Goal: Task Accomplishment & Management: Use online tool/utility

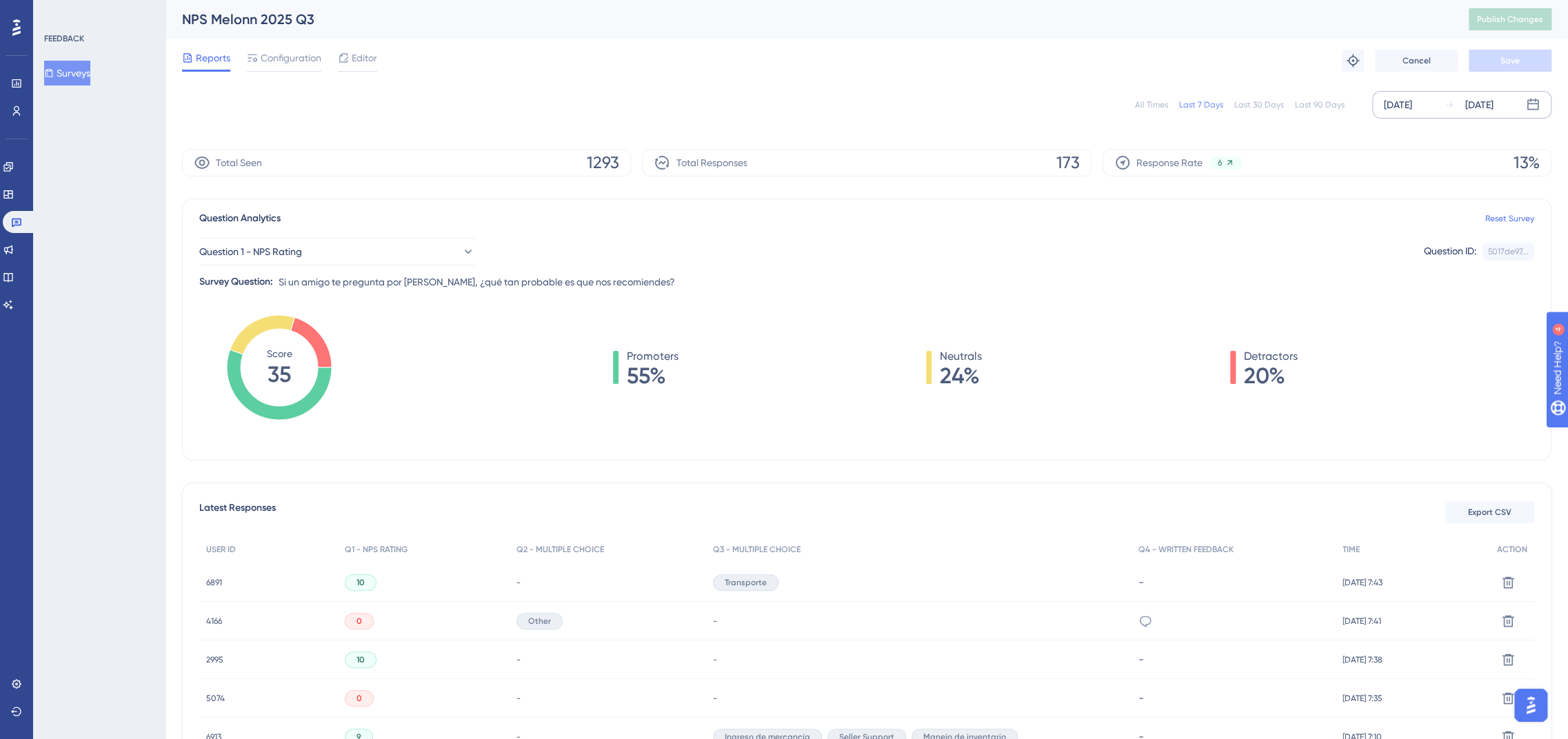
click at [1393, 108] on div "[DATE]" at bounding box center [1398, 105] width 28 height 17
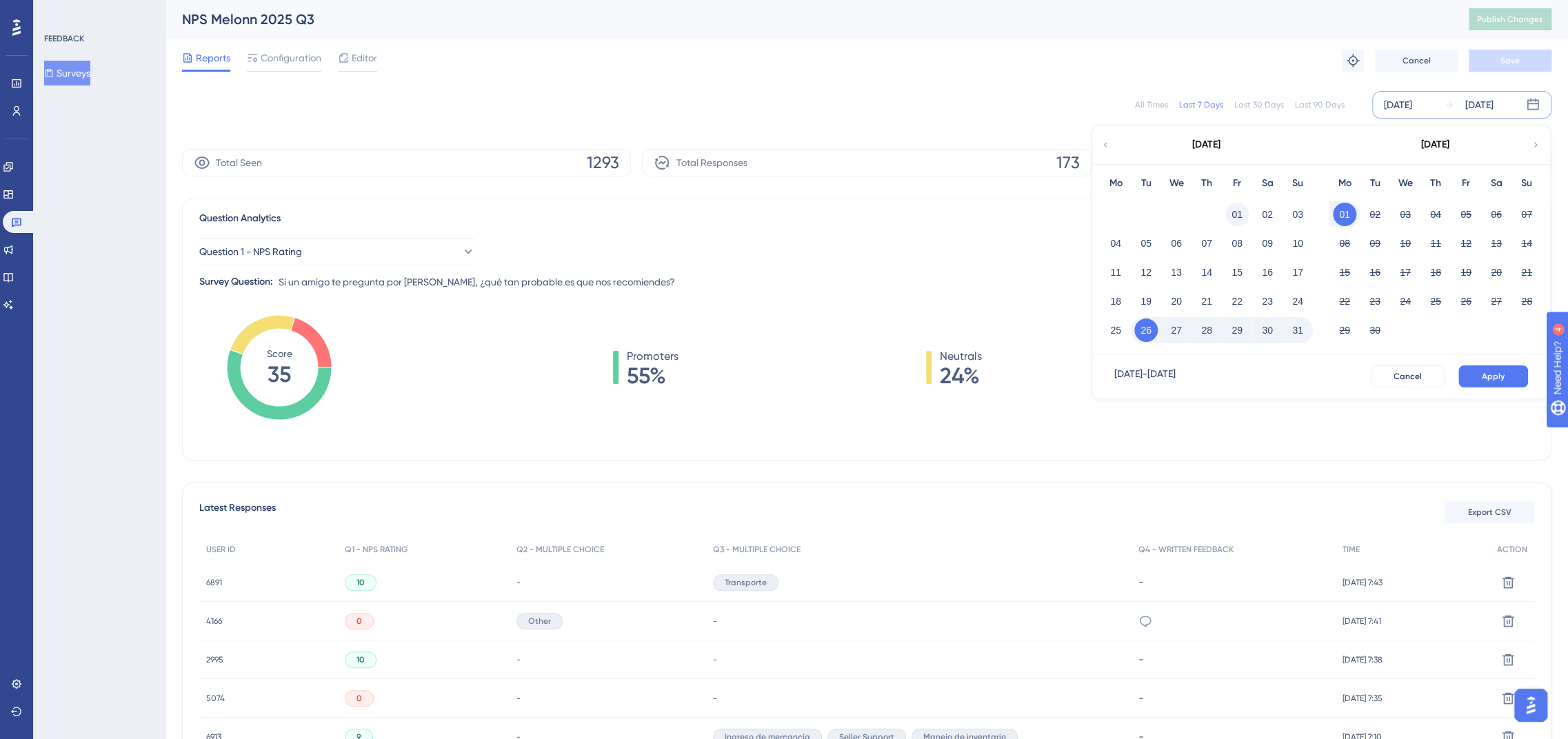
click at [1231, 214] on button "01" at bounding box center [1237, 215] width 23 height 23
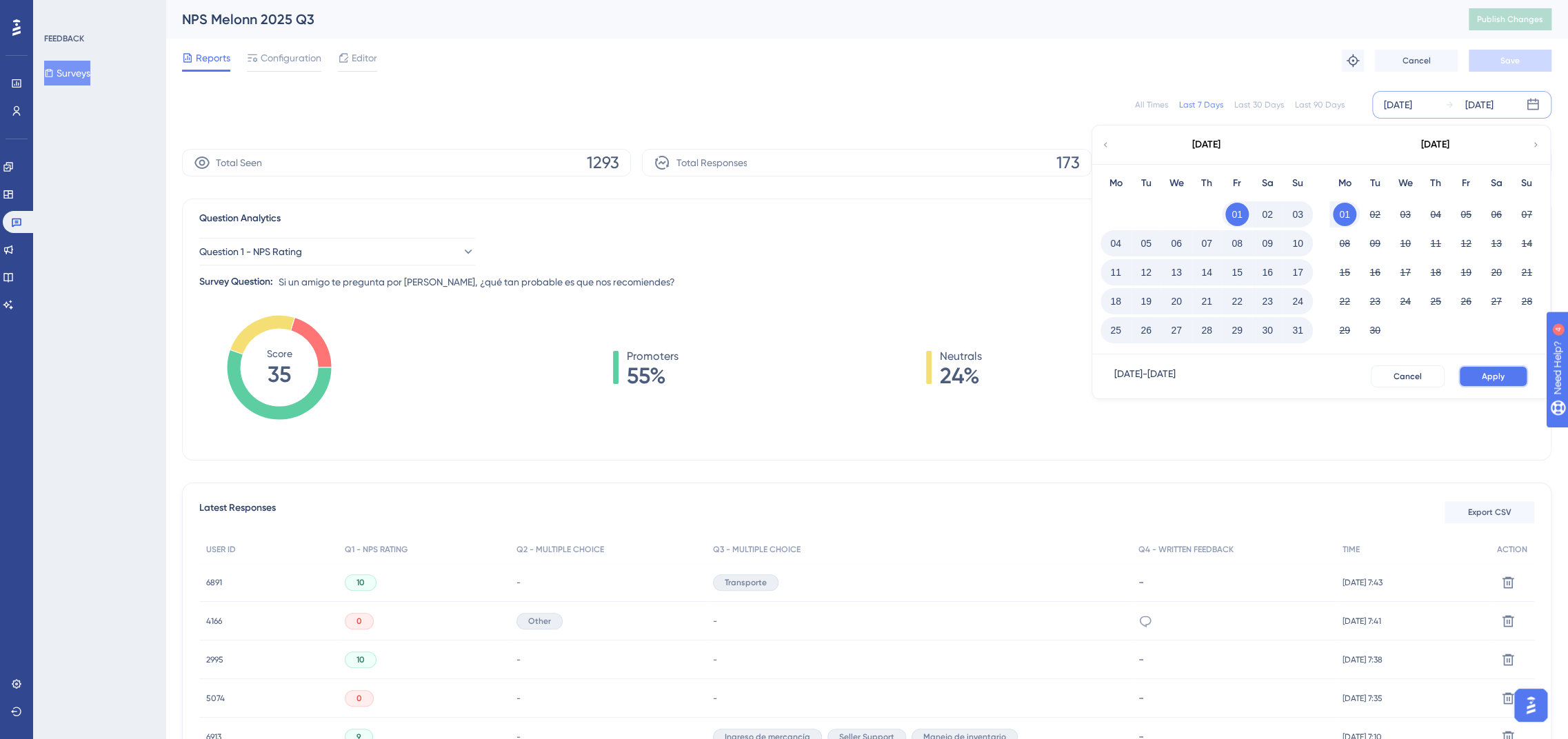
click at [1481, 373] on span "Apply" at bounding box center [1492, 376] width 23 height 11
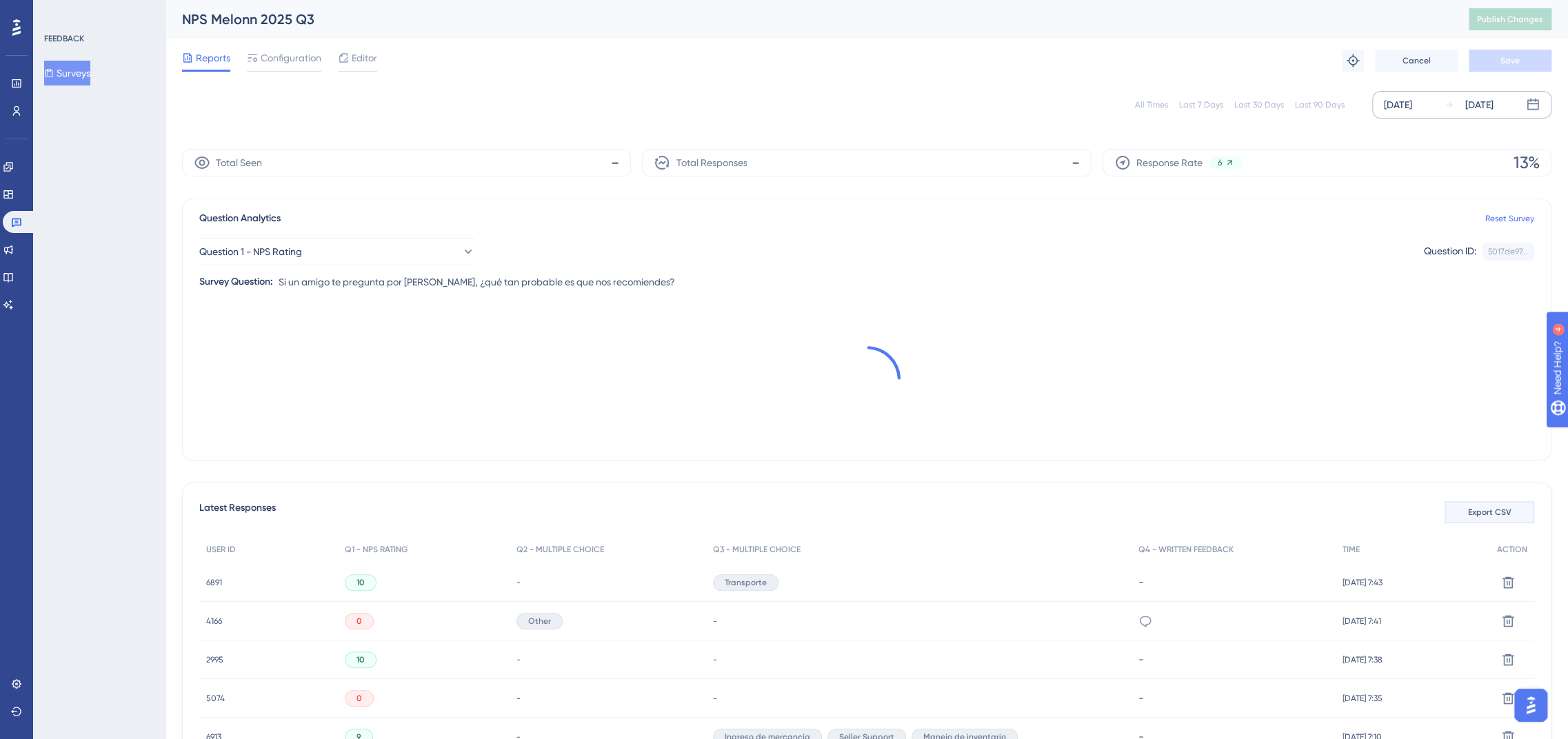
click at [1495, 514] on span "Export CSV" at bounding box center [1489, 512] width 44 height 11
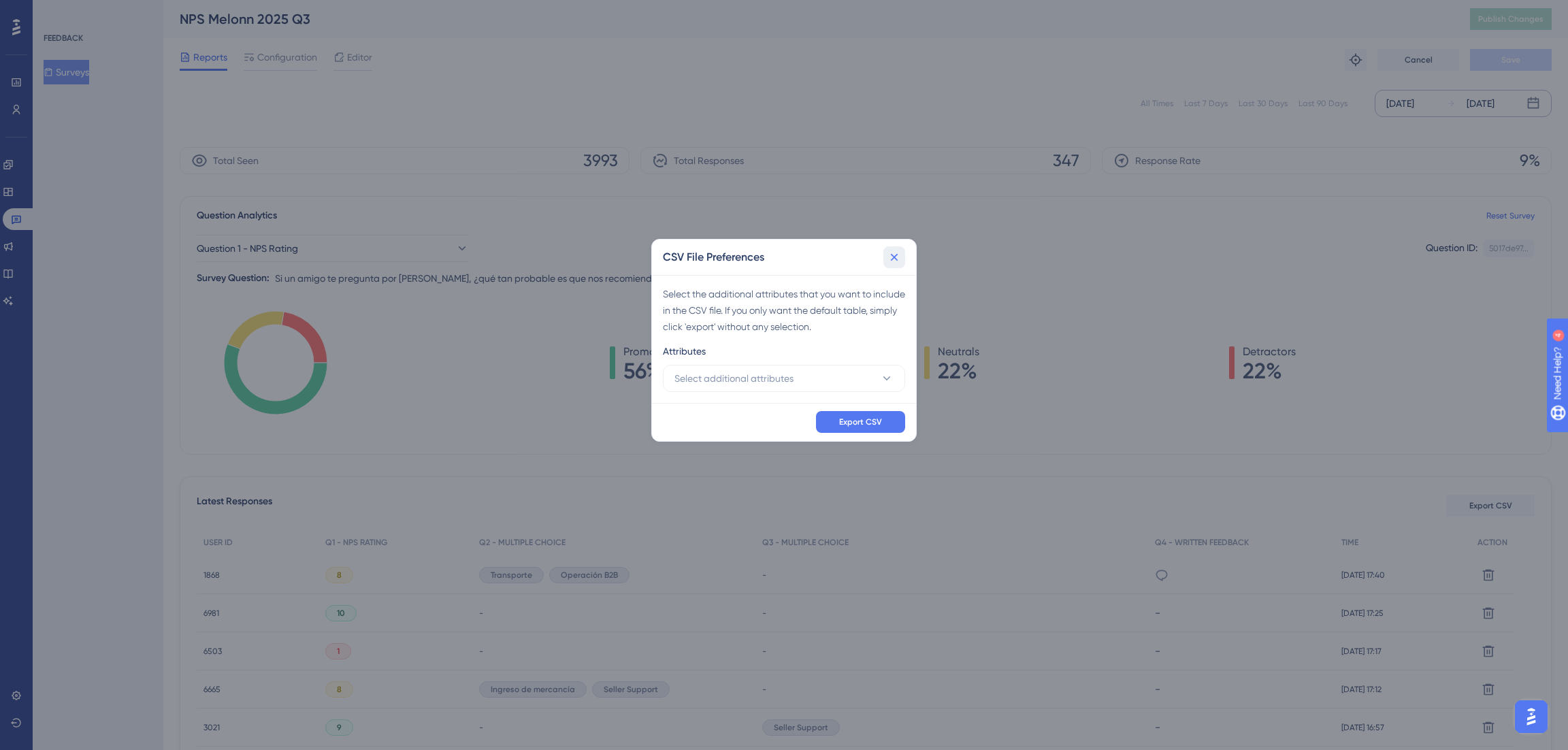
click at [900, 263] on icon at bounding box center [894, 257] width 14 height 14
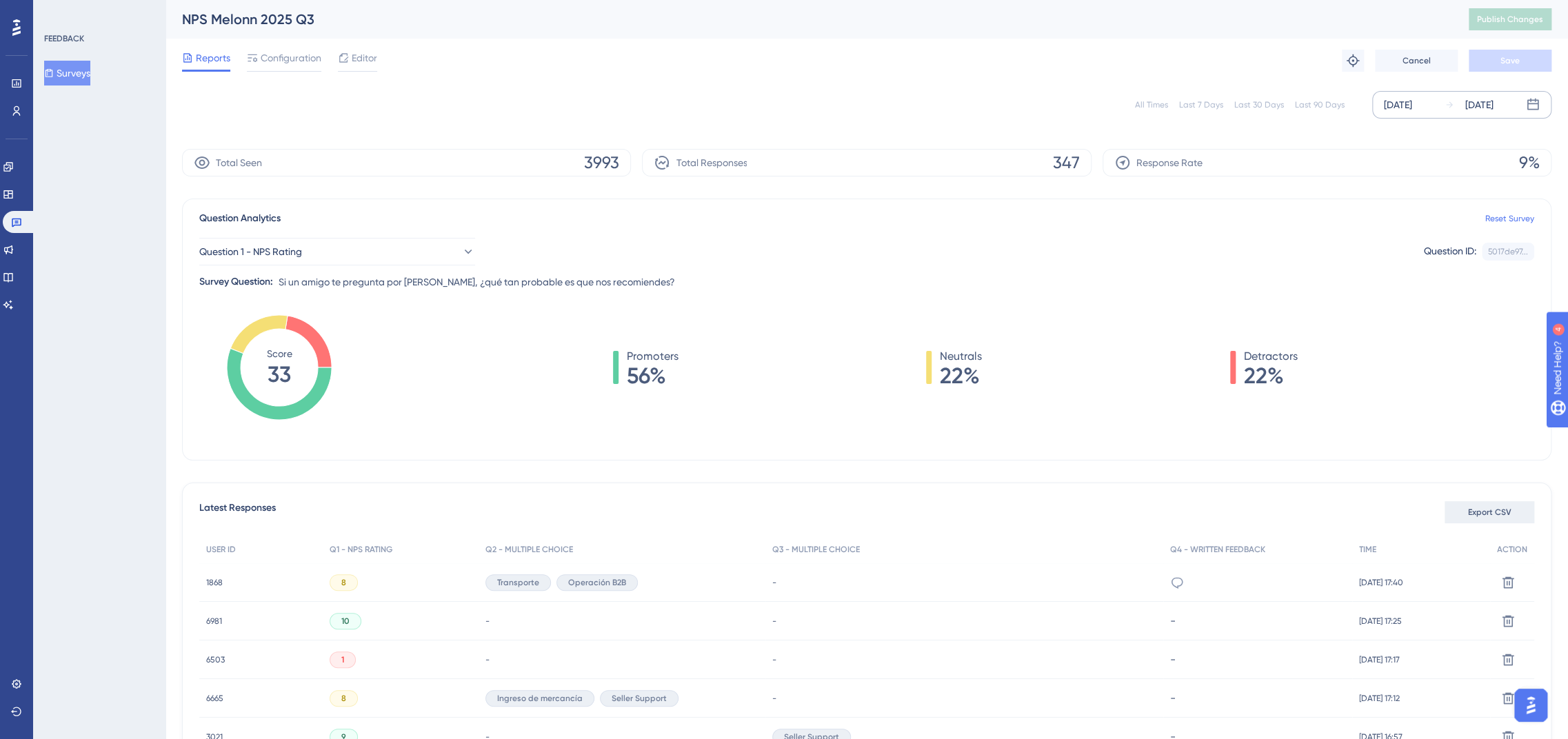
click at [1479, 511] on span "Export CSV" at bounding box center [1489, 512] width 44 height 11
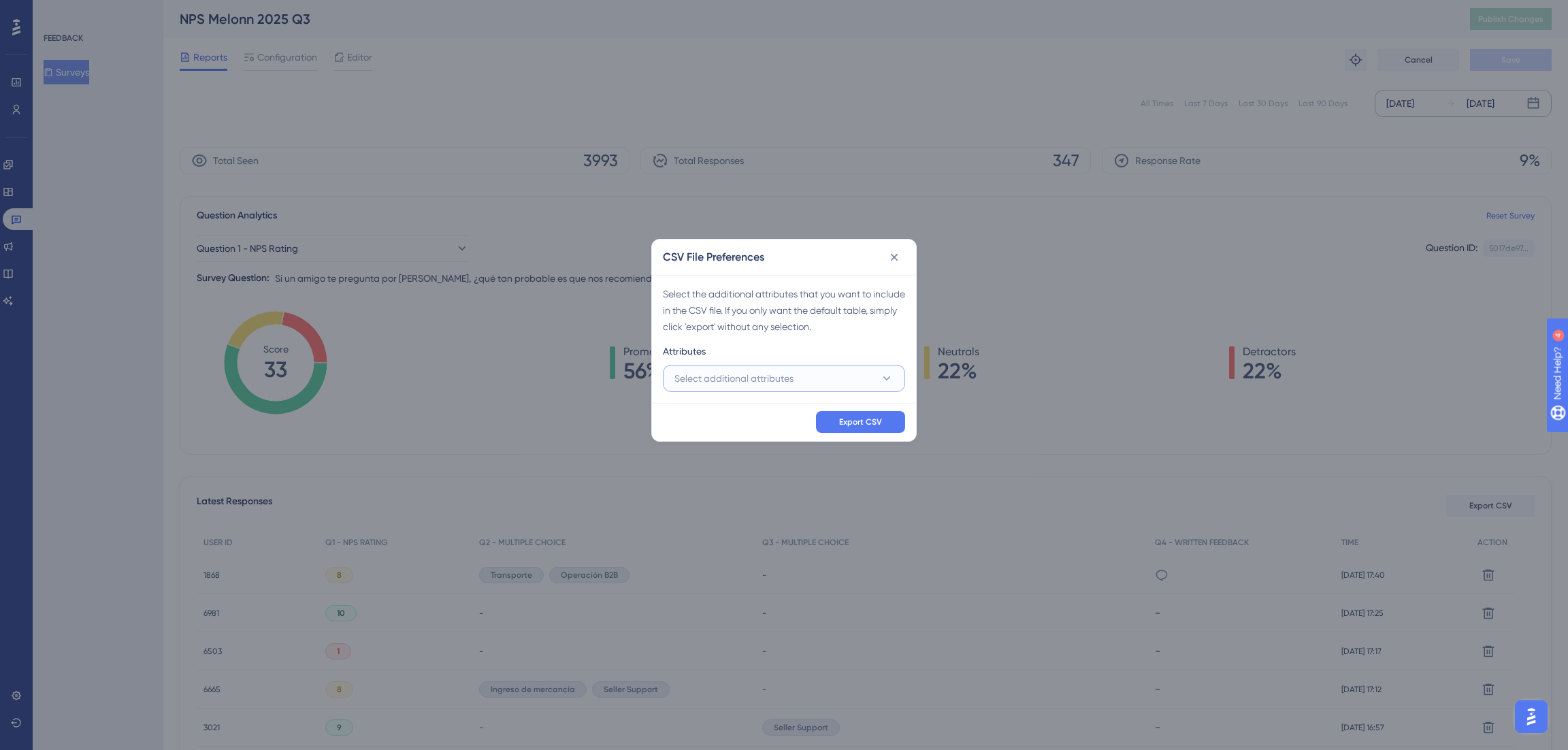
click at [755, 380] on span "Select additional attributes" at bounding box center [734, 378] width 119 height 17
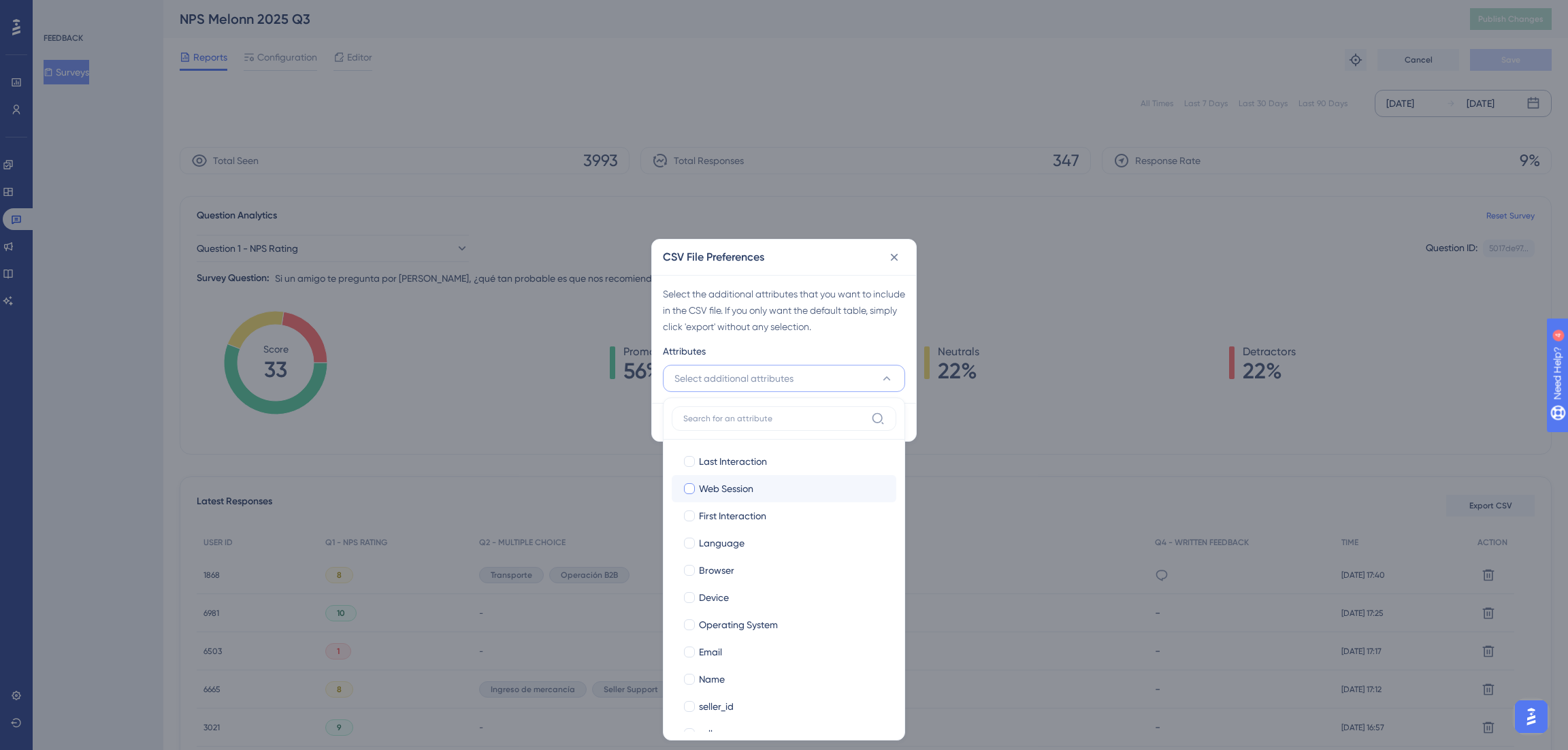
drag, startPoint x: 724, startPoint y: 459, endPoint x: 717, endPoint y: 500, distance: 41.6
click at [724, 459] on span "Last Interaction" at bounding box center [733, 461] width 68 height 17
checkbox input "true"
click at [718, 494] on span "Web Session" at bounding box center [727, 488] width 55 height 17
checkbox input "true"
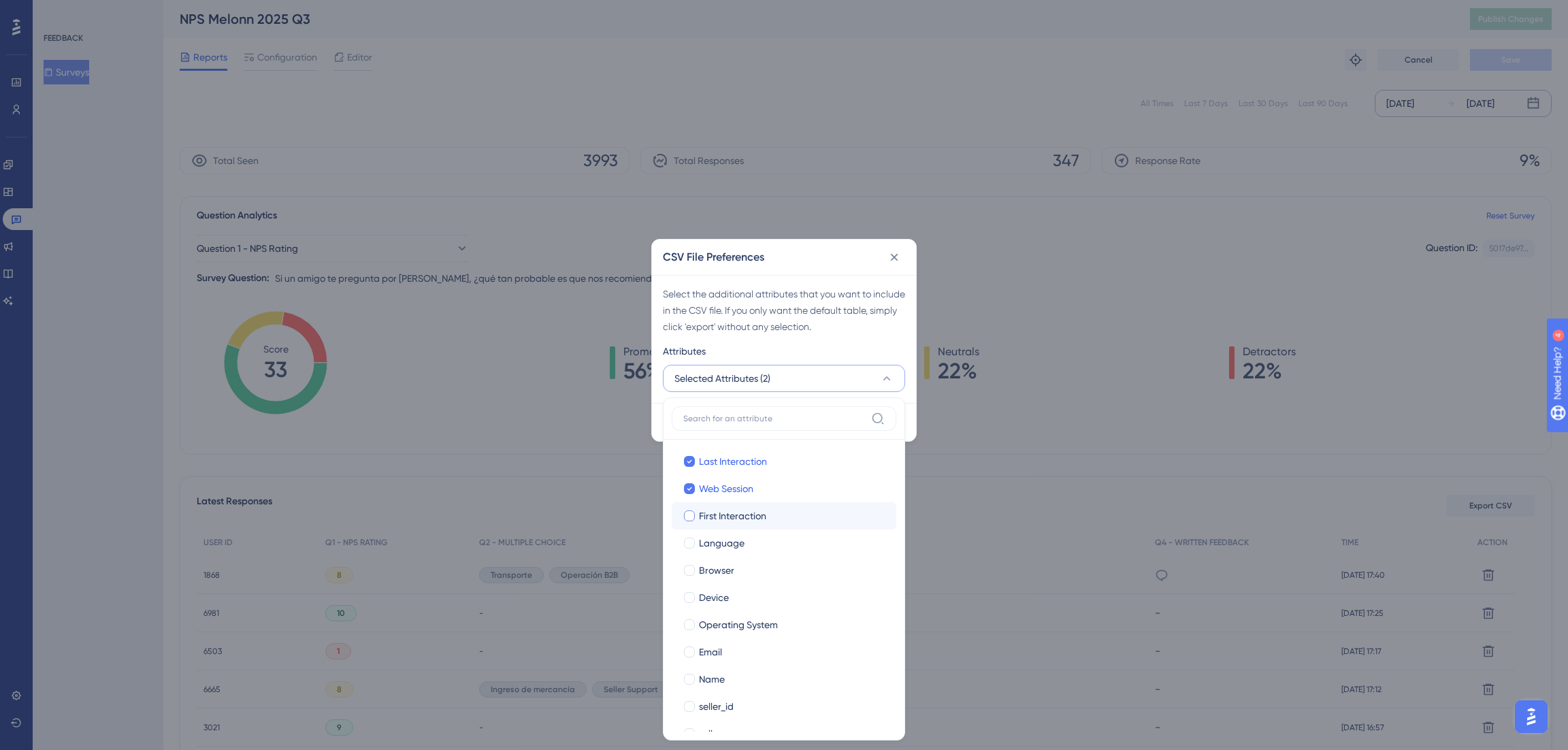
click at [719, 518] on span "First Interaction" at bounding box center [733, 515] width 67 height 17
checkbox input "true"
click at [719, 543] on span "Language" at bounding box center [722, 543] width 46 height 17
checkbox input "true"
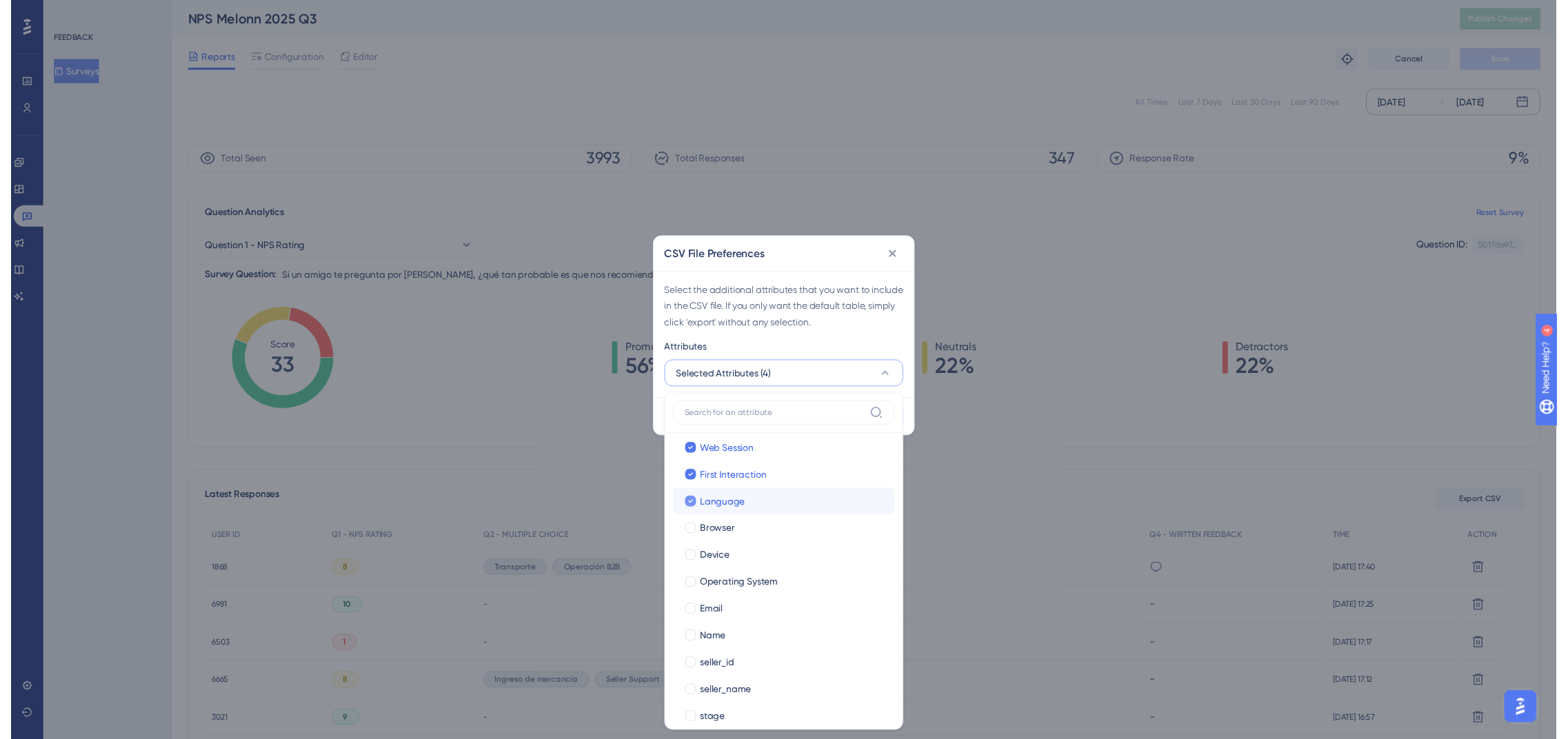
scroll to position [51, 0]
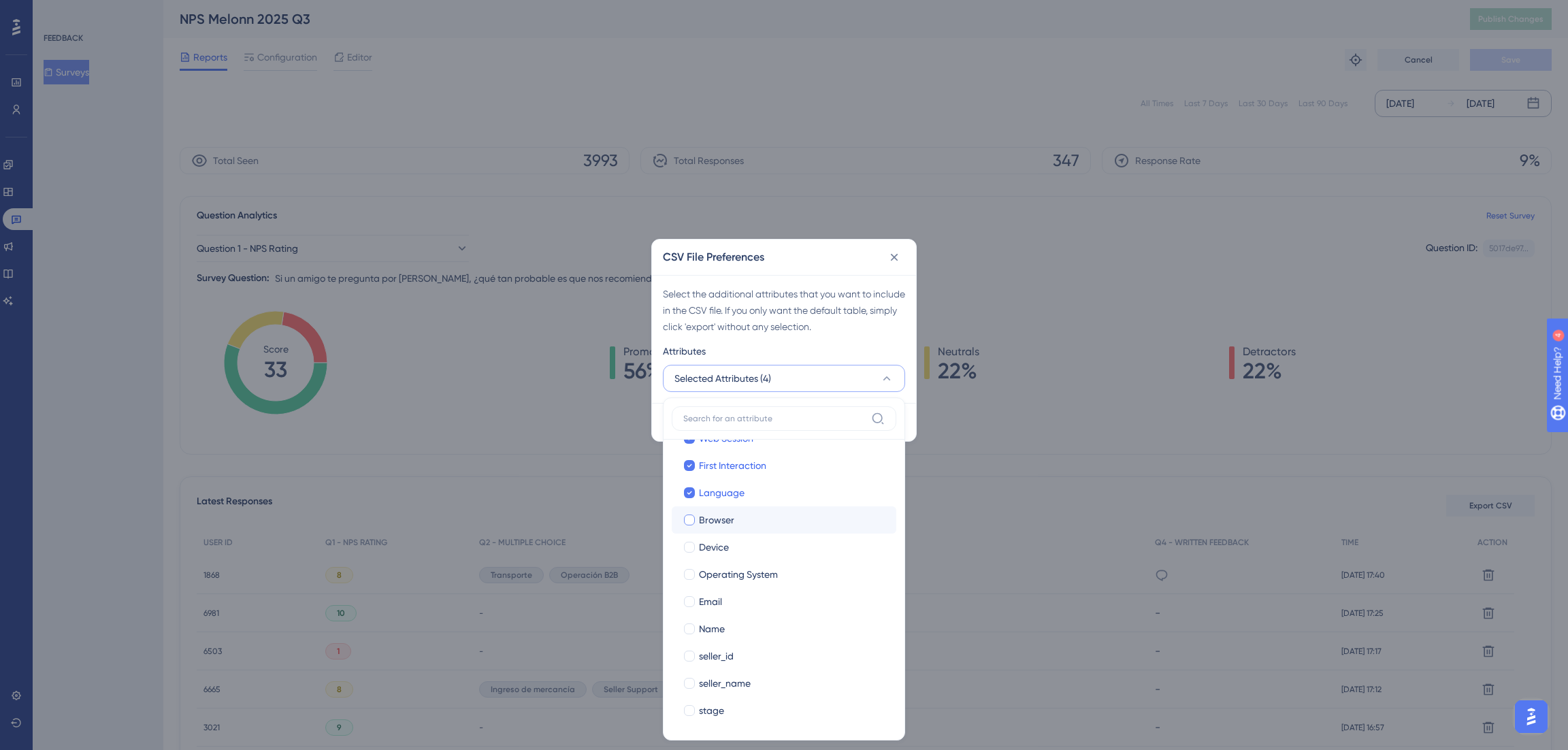
click at [711, 517] on span "Browser" at bounding box center [717, 520] width 35 height 17
checkbox input "true"
click at [706, 543] on span "Device" at bounding box center [714, 547] width 30 height 17
checkbox input "true"
click at [711, 584] on label "Operating System Operating System" at bounding box center [784, 574] width 225 height 27
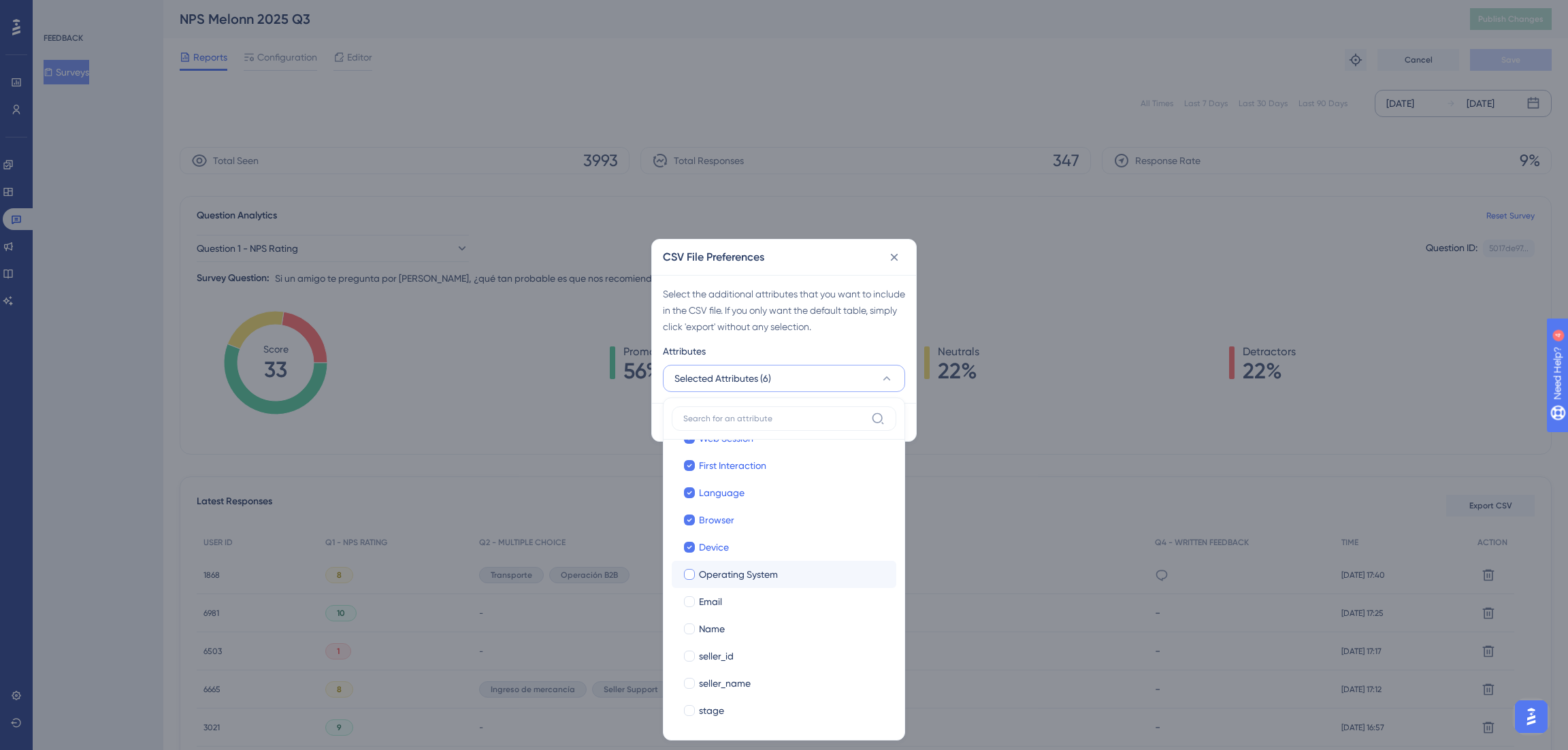
click at [690, 624] on input "Operating System" at bounding box center [689, 624] width 1 height 1
click at [708, 612] on label "Email Email" at bounding box center [784, 601] width 225 height 27
click at [690, 652] on input "Email" at bounding box center [689, 652] width 1 height 1
checkbox input "true"
click at [707, 643] on label "seller_id seller_id" at bounding box center [784, 656] width 225 height 27
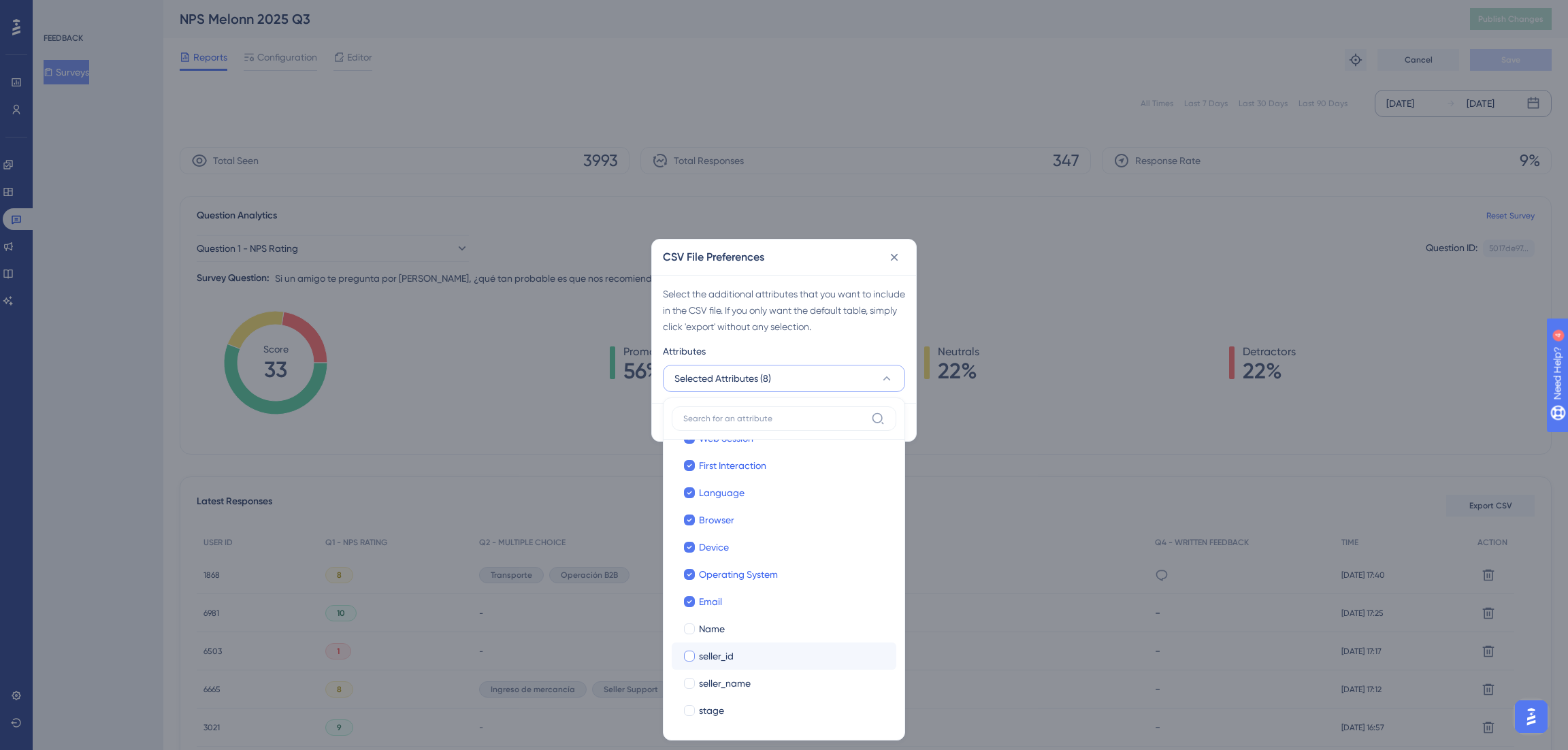
click at [690, 706] on input "seller_id" at bounding box center [689, 706] width 1 height 1
checkbox input "true"
checkbox input "false"
click at [711, 630] on span "Name" at bounding box center [712, 629] width 26 height 17
checkbox input "true"
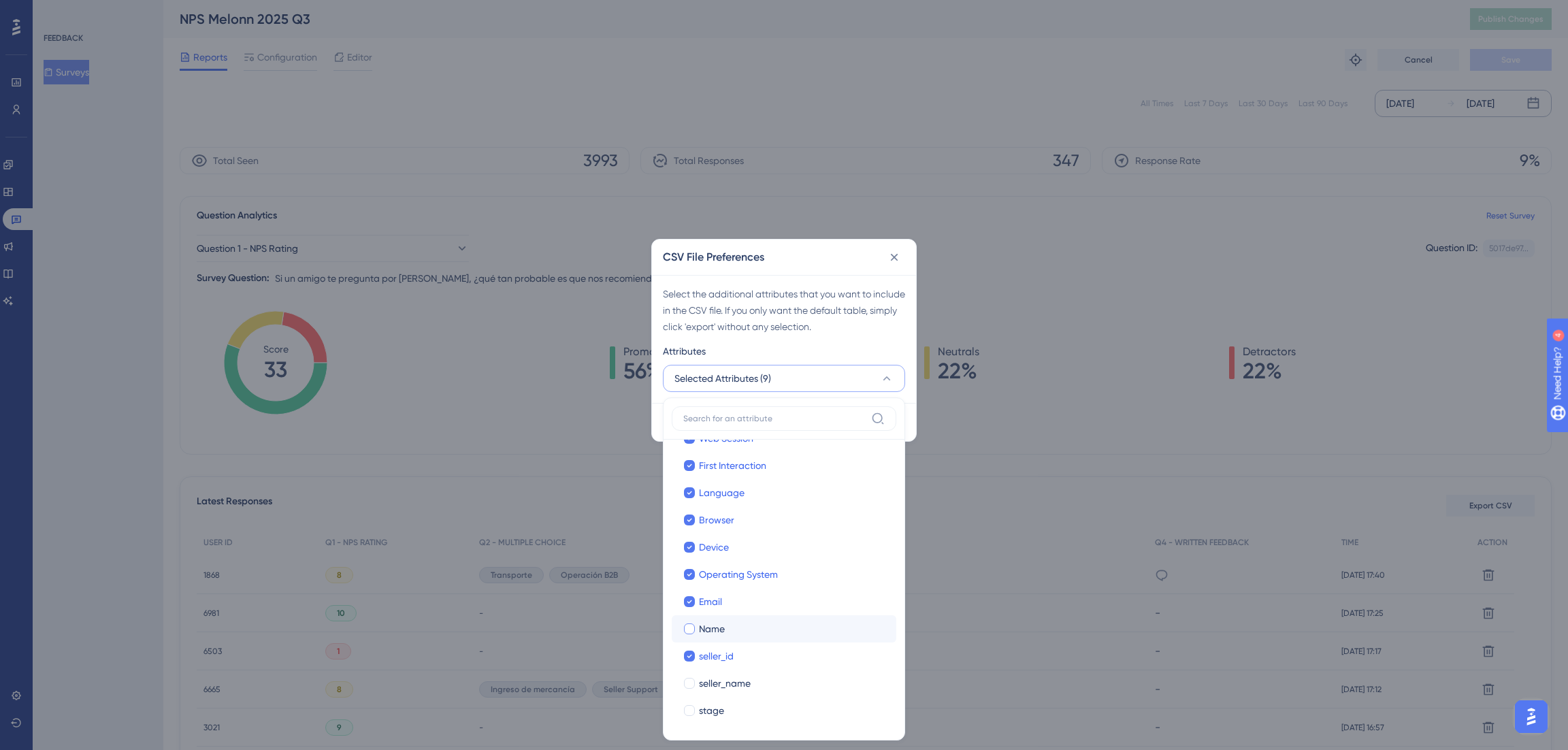
checkbox input "true"
click at [706, 686] on span "seller_name" at bounding box center [725, 683] width 52 height 17
checkbox input "true"
click at [709, 711] on span "stage" at bounding box center [711, 710] width 25 height 17
checkbox input "true"
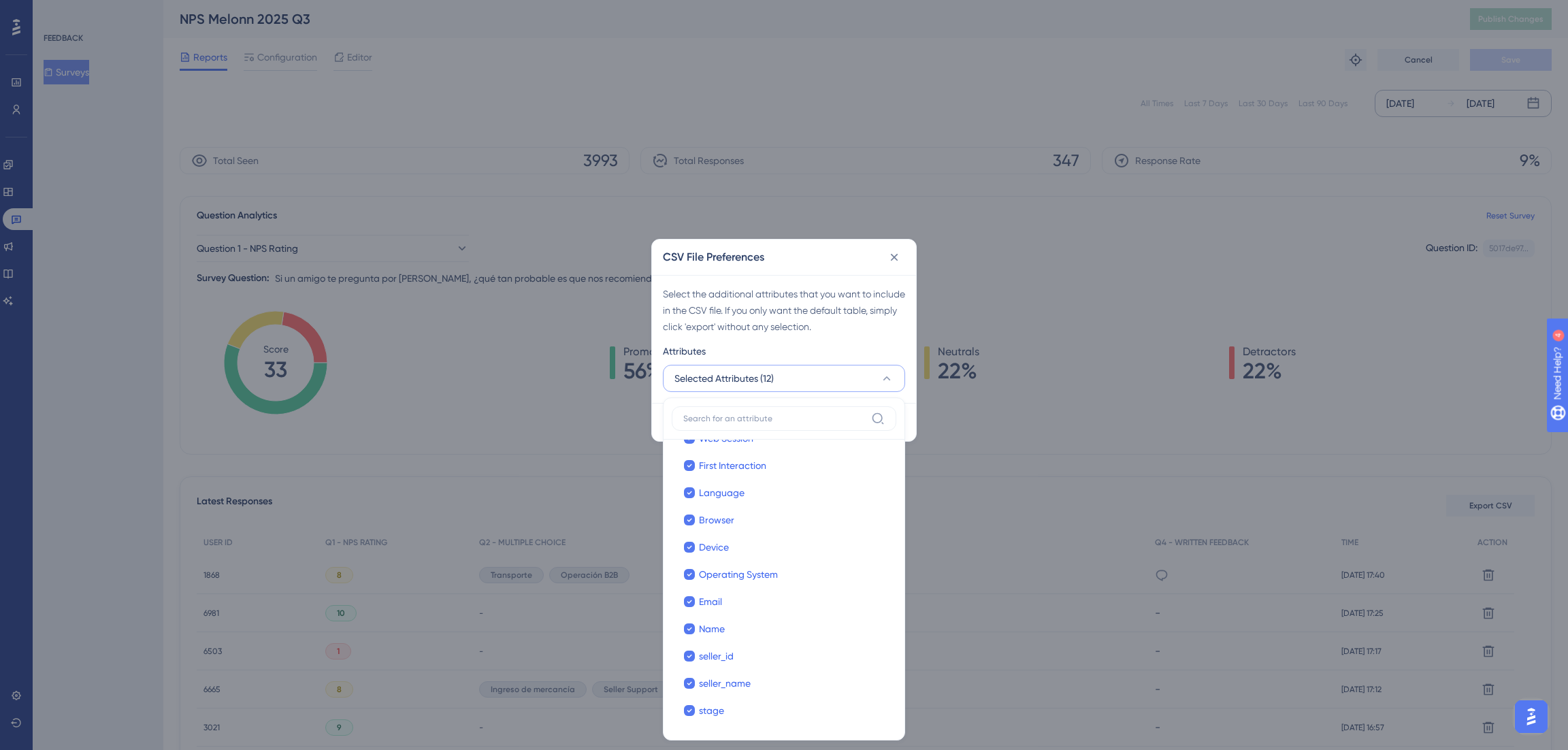
click at [792, 334] on div "Select the additional attributes that you want to include in the CSV file. If y…" at bounding box center [784, 339] width 264 height 128
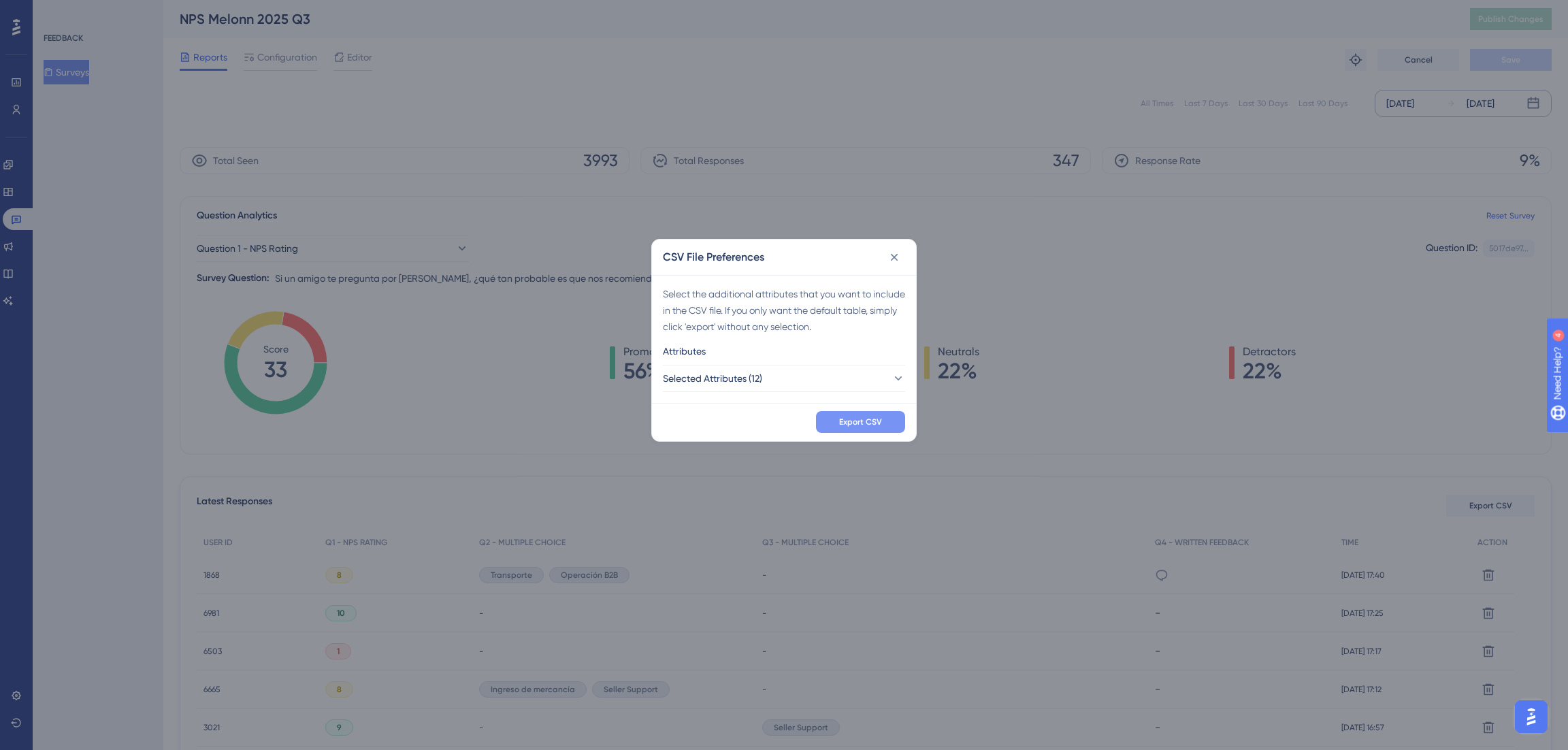
click at [869, 416] on span "Export CSV" at bounding box center [861, 421] width 43 height 11
